Goal: Task Accomplishment & Management: Manage account settings

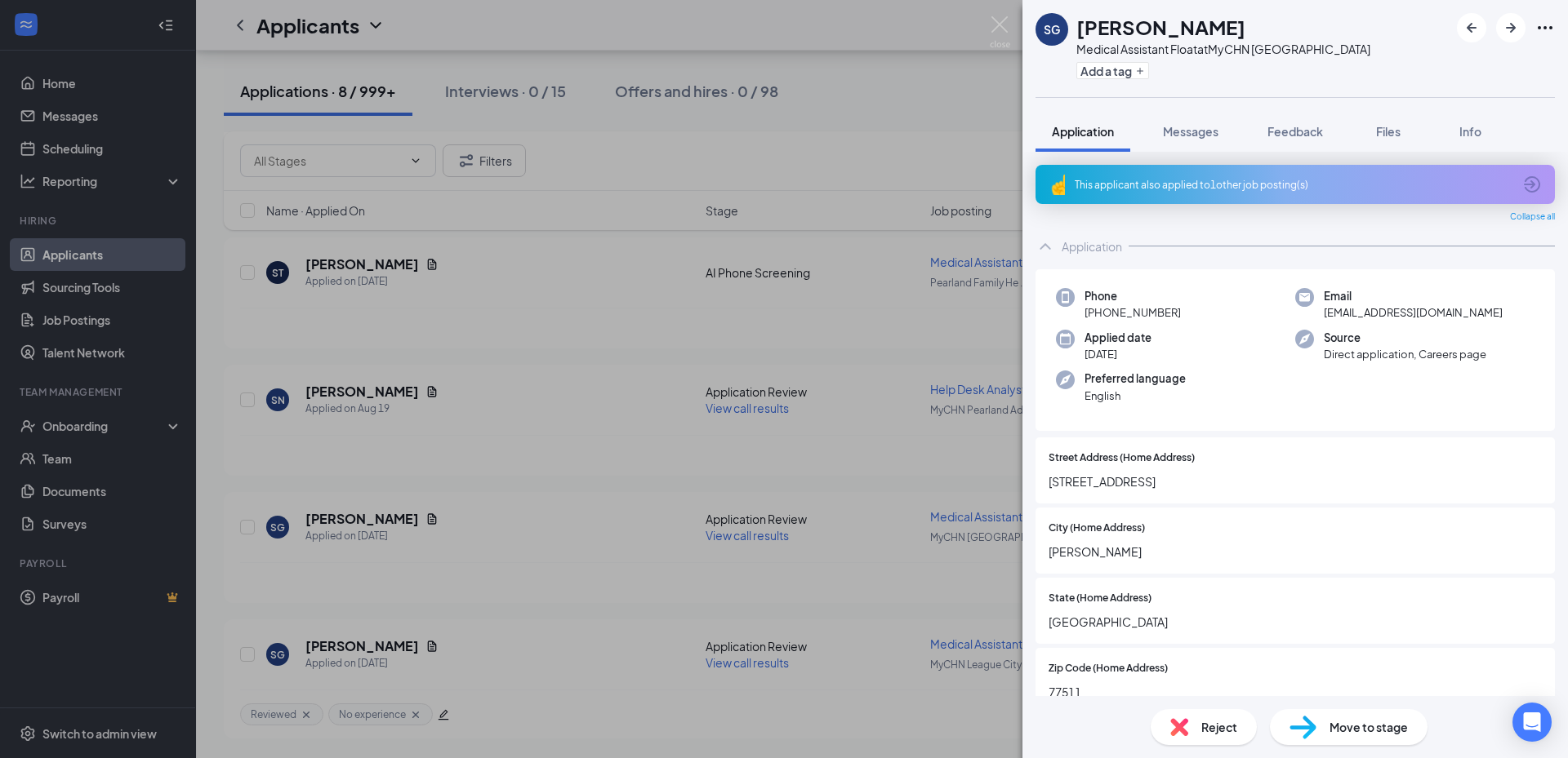
scroll to position [667, 0]
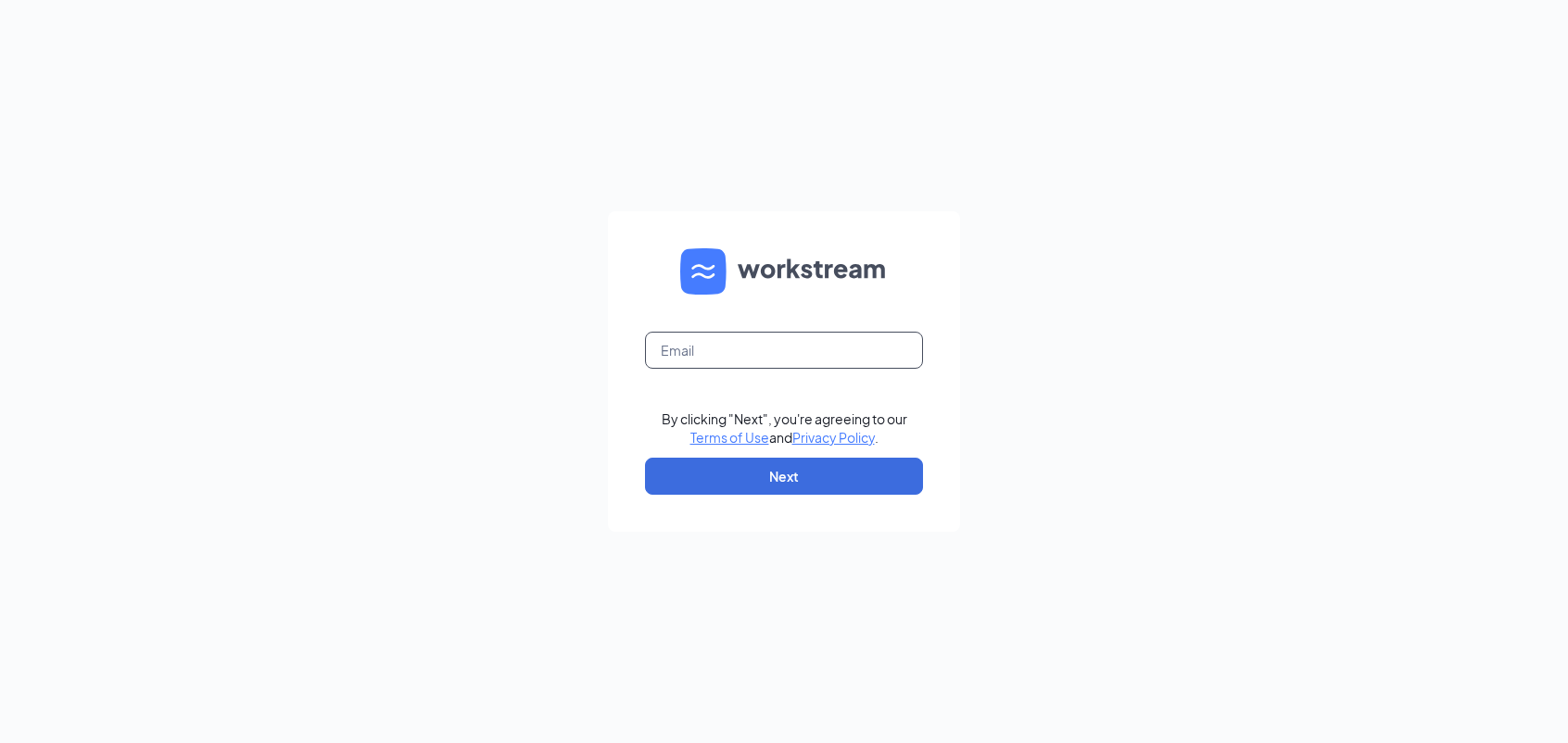
click at [750, 357] on input "text" at bounding box center [784, 350] width 278 height 37
type input "roliver@mychn.org"
click at [762, 472] on button "Next" at bounding box center [784, 475] width 278 height 37
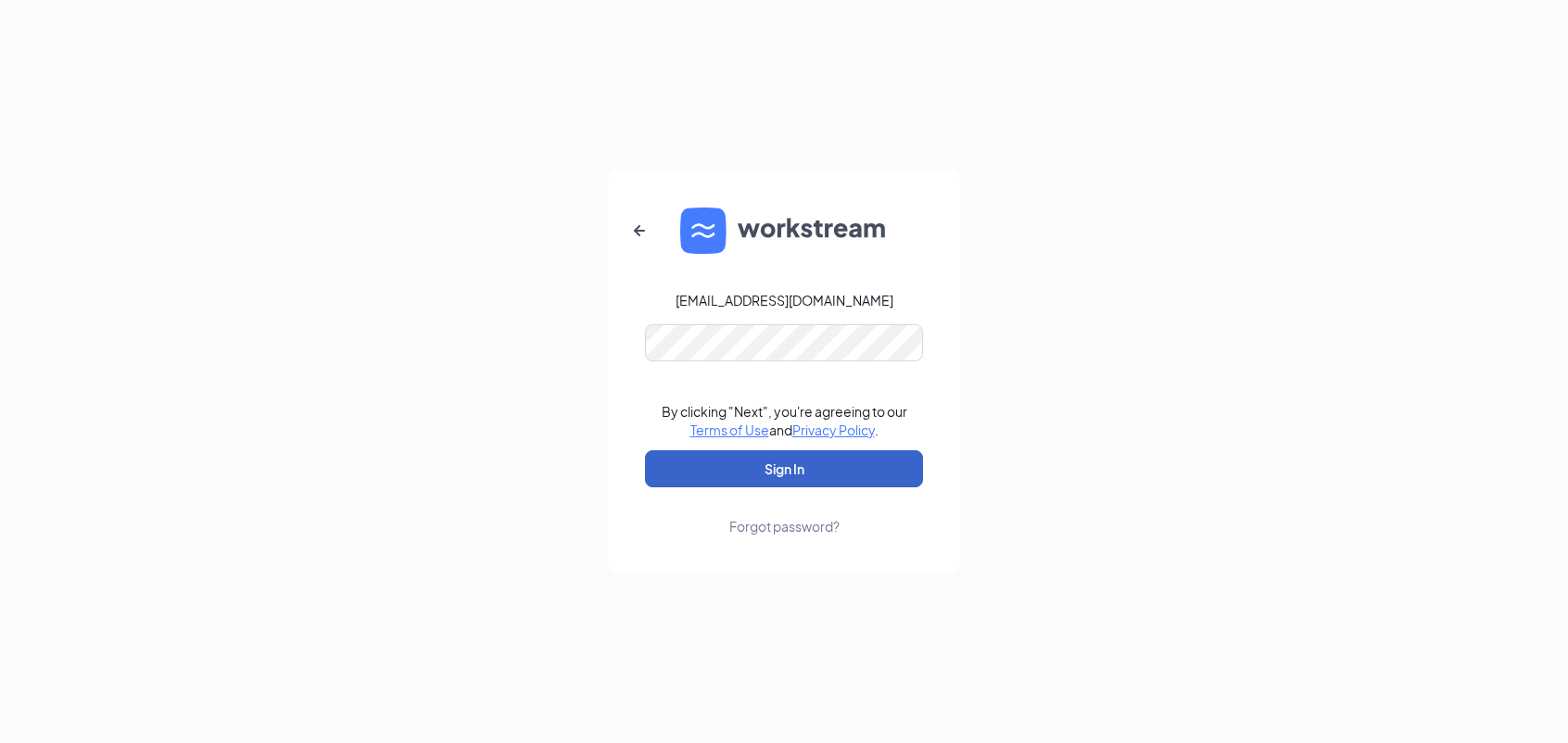
click at [764, 472] on button "Sign In" at bounding box center [784, 469] width 278 height 37
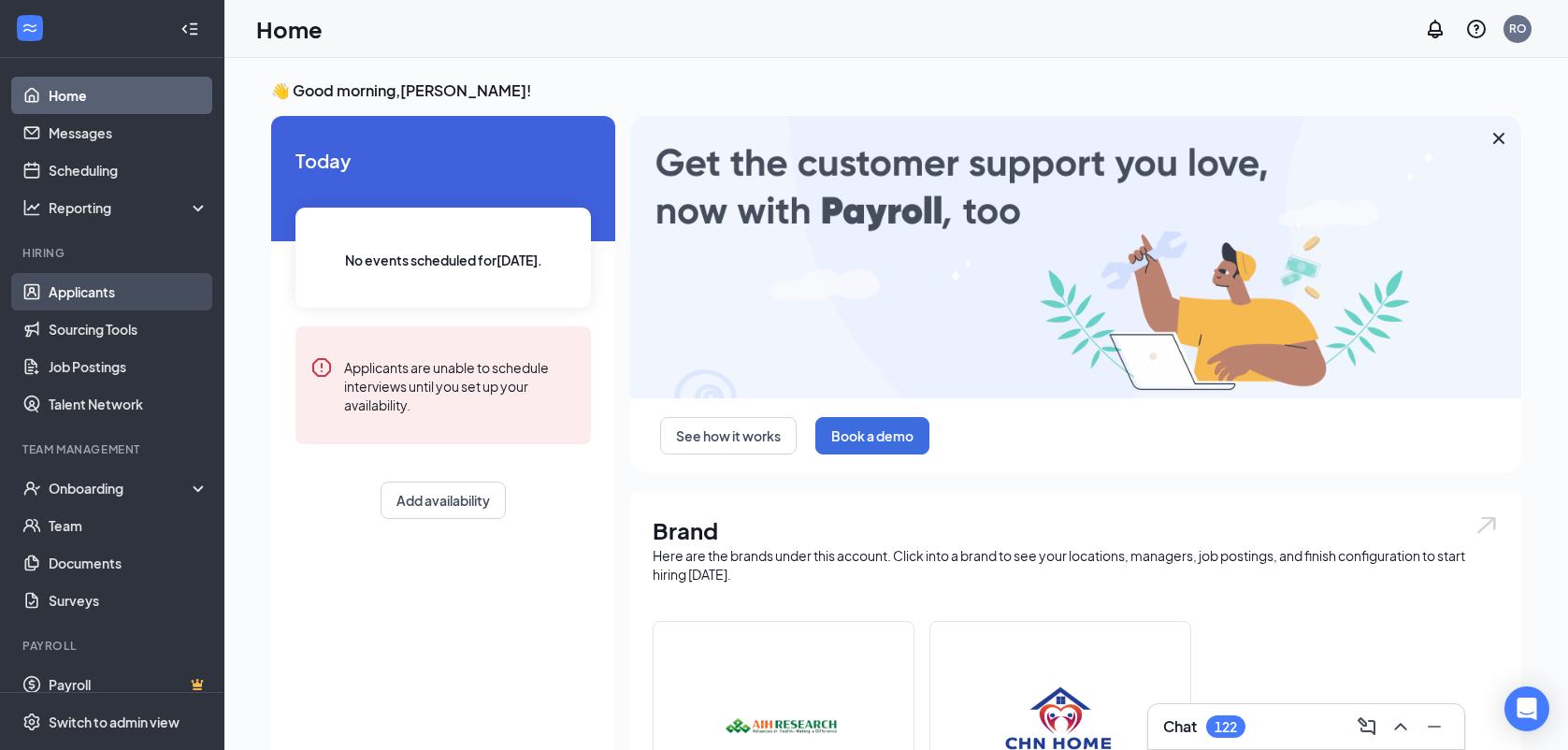
click at [85, 292] on link "Applicants" at bounding box center [129, 291] width 160 height 38
